Goal: Check status: Check status

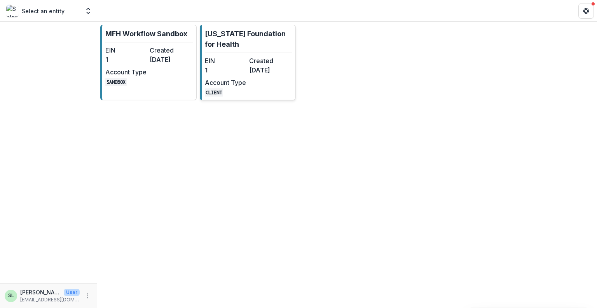
click at [231, 65] on dd "1" at bounding box center [225, 69] width 41 height 9
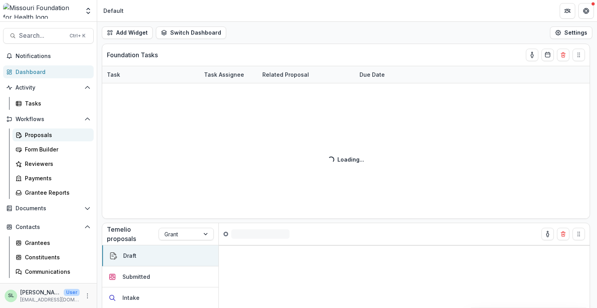
click at [32, 136] on div "Proposals" at bounding box center [56, 135] width 63 height 8
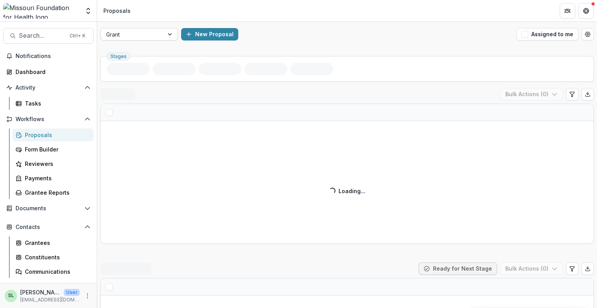
click at [129, 35] on div at bounding box center [132, 35] width 52 height 10
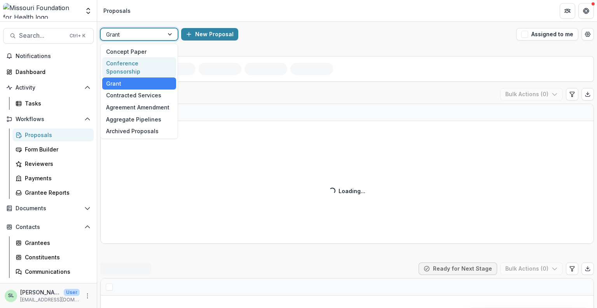
click at [133, 62] on div "Conference Sponsorship" at bounding box center [139, 67] width 74 height 20
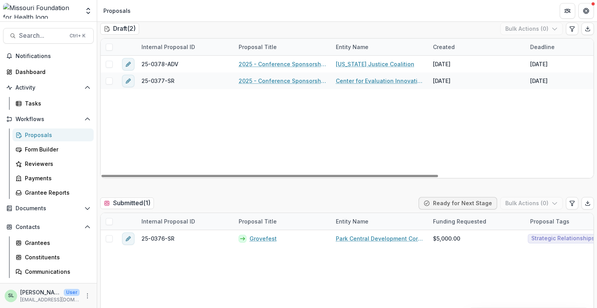
scroll to position [39, 0]
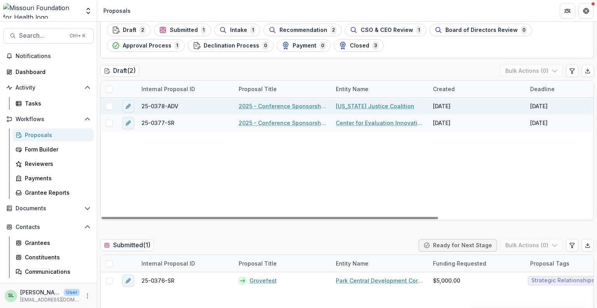
click at [285, 108] on link "2025 - Conference Sponsorship Request" at bounding box center [283, 106] width 88 height 8
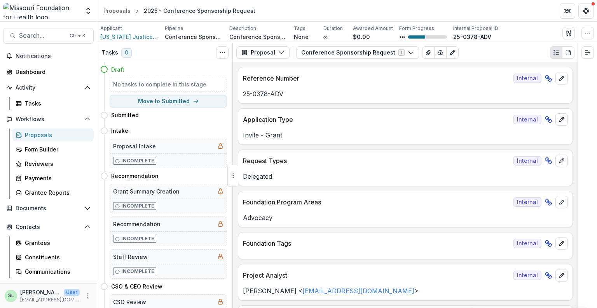
click at [582, 163] on div at bounding box center [587, 175] width 19 height 264
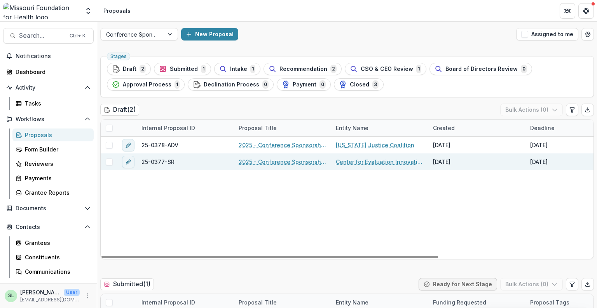
click at [283, 163] on link "2025 - Conference Sponsorship Request" at bounding box center [283, 161] width 88 height 8
